Goal: Information Seeking & Learning: Learn about a topic

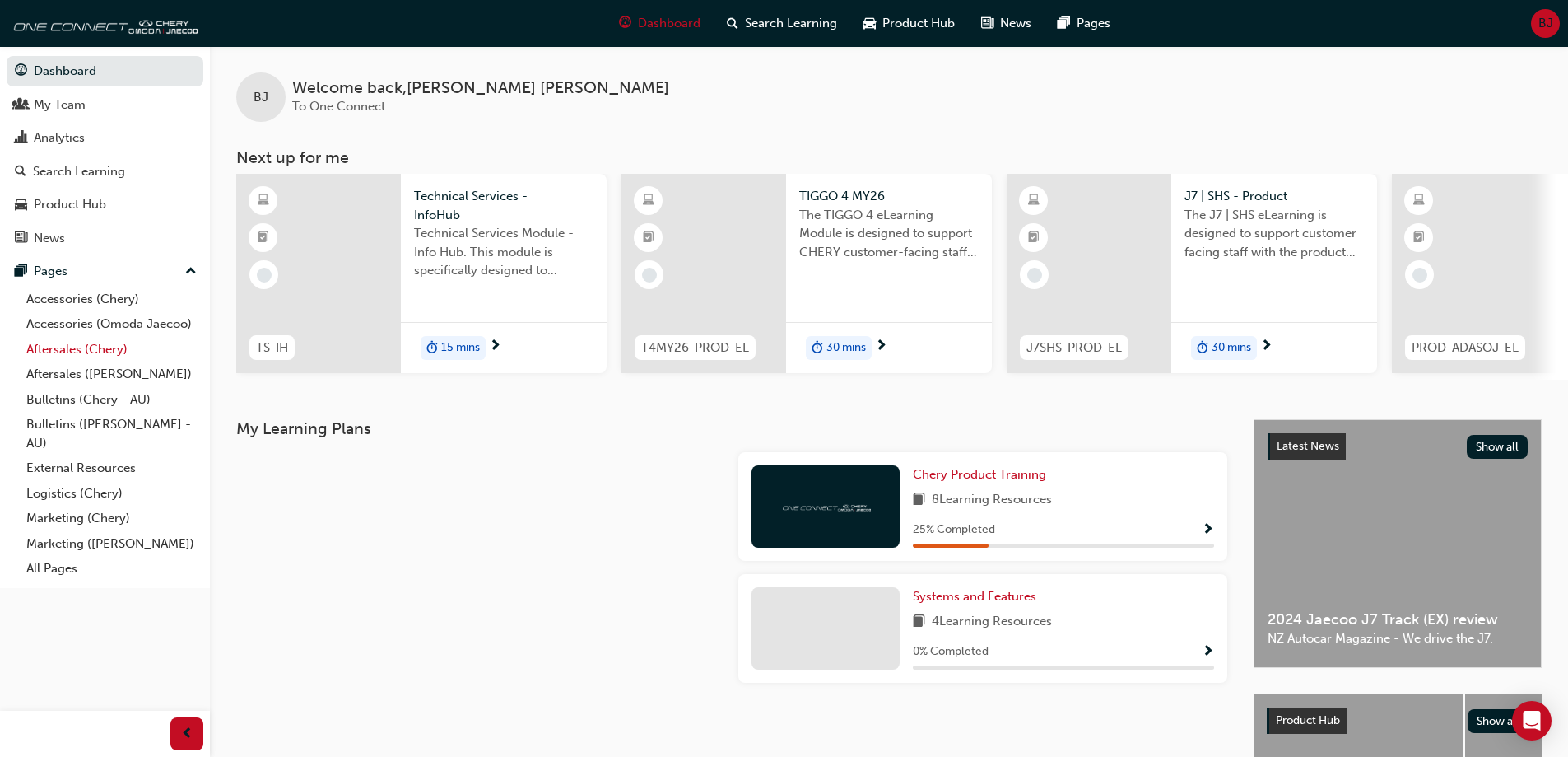
click at [62, 347] on link "Aftersales (Chery)" at bounding box center [111, 350] width 184 height 25
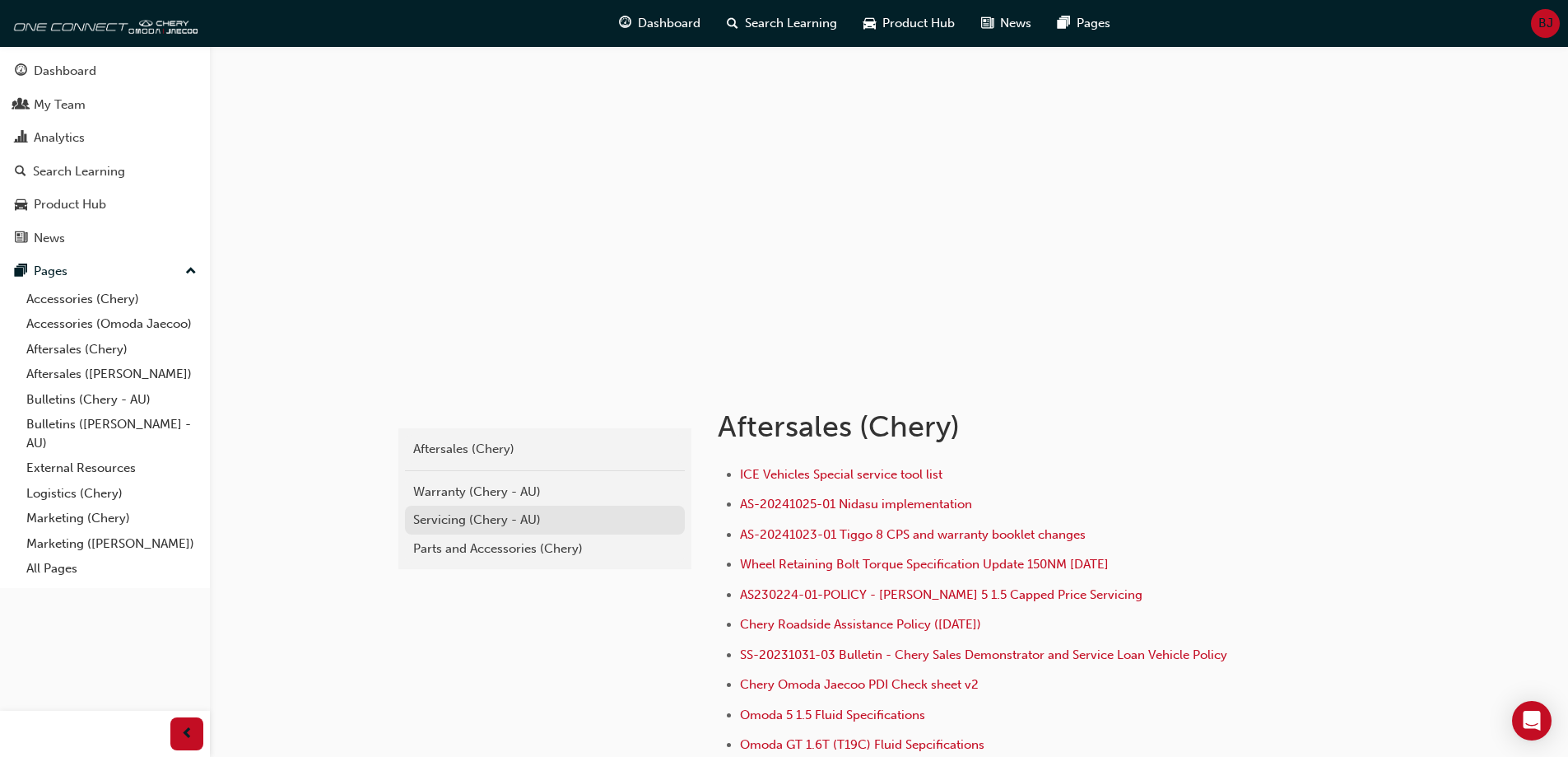
click at [487, 517] on div "Servicing (Chery - AU)" at bounding box center [545, 519] width 264 height 19
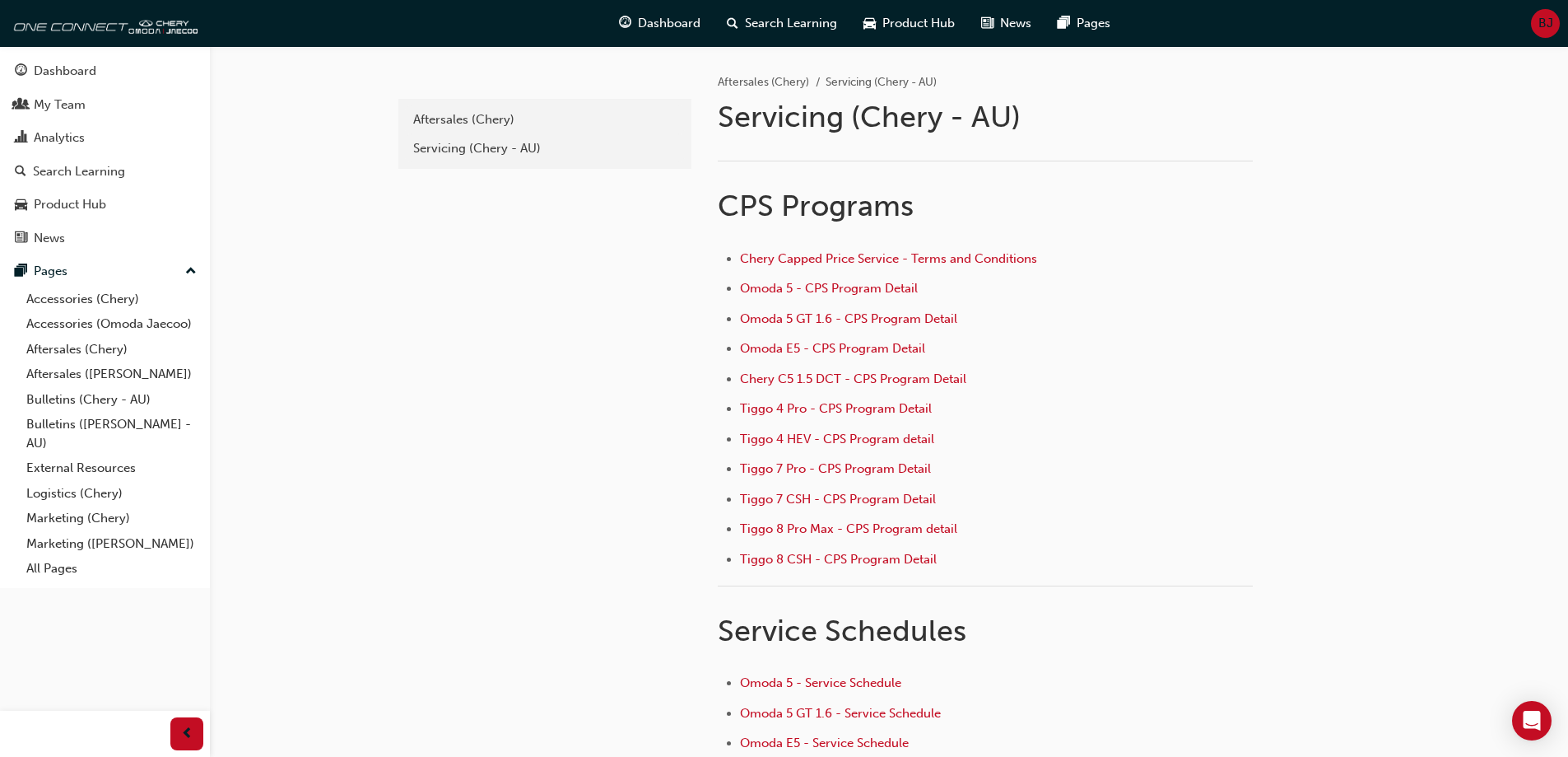
scroll to position [83, 0]
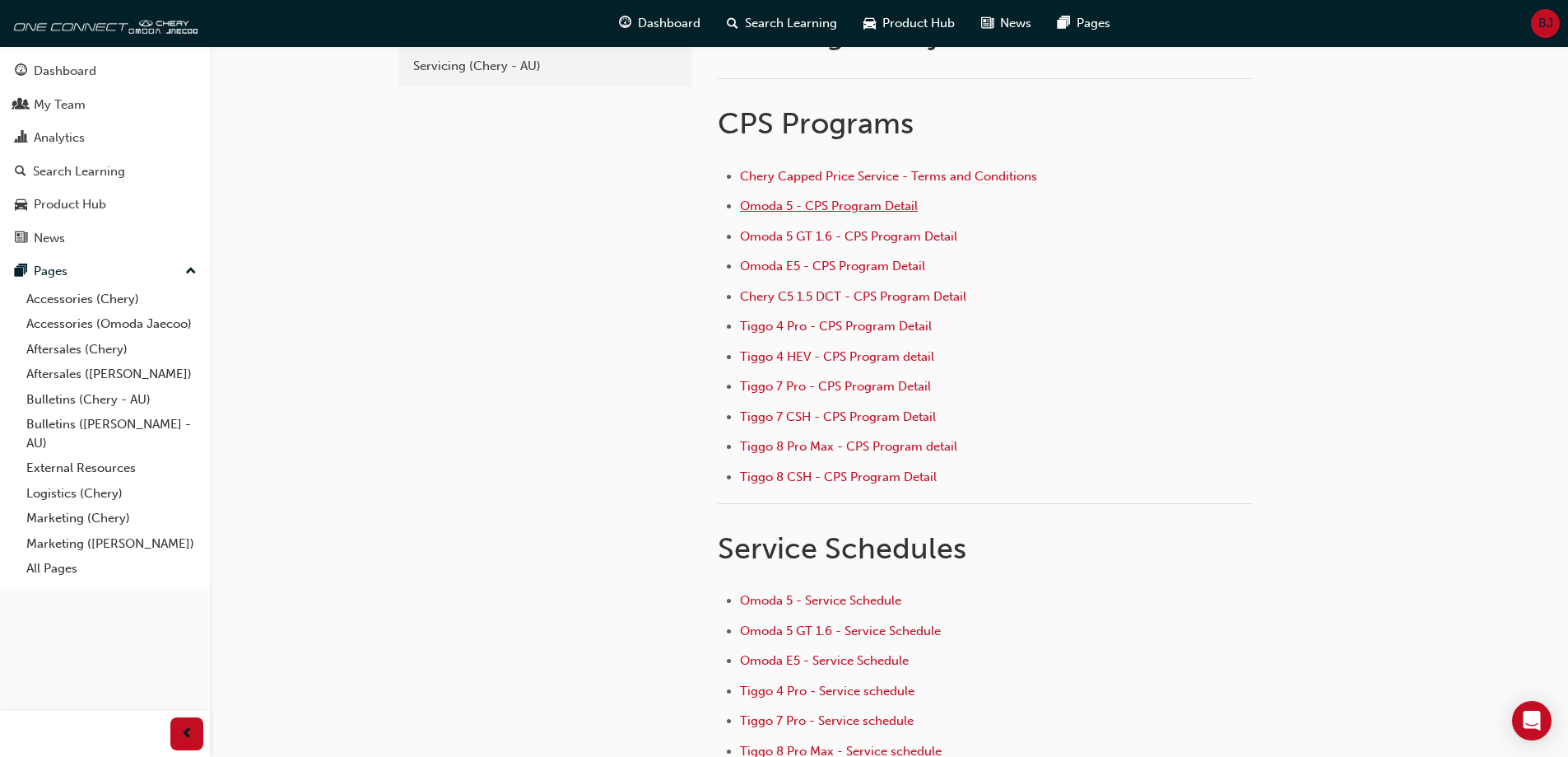
click at [794, 202] on span "Omoda 5 - CPS Program Detail" at bounding box center [828, 205] width 178 height 15
